Goal: Task Accomplishment & Management: Manage account settings

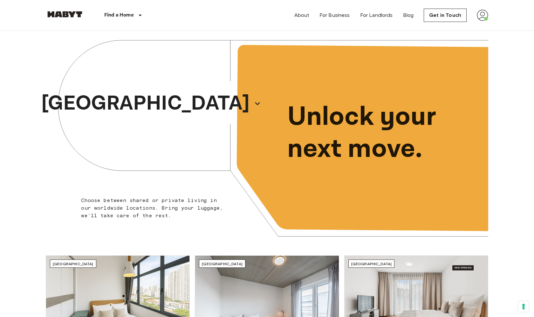
click at [480, 12] on img at bounding box center [482, 15] width 11 height 11
click at [477, 30] on li "Profile" at bounding box center [497, 26] width 64 height 11
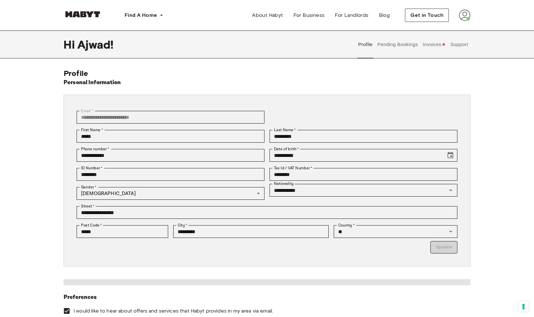
click at [438, 44] on button "Invoices" at bounding box center [434, 44] width 24 height 28
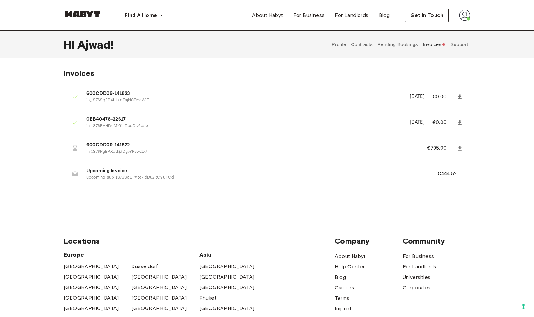
click at [461, 49] on button "Support" at bounding box center [458, 44] width 19 height 28
